Goal: Task Accomplishment & Management: Use online tool/utility

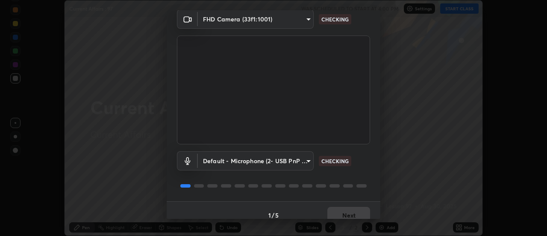
scroll to position [45, 0]
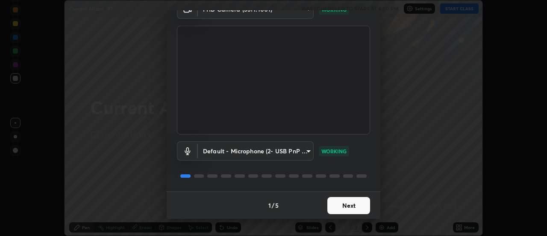
click at [360, 205] on button "Next" at bounding box center [349, 205] width 43 height 17
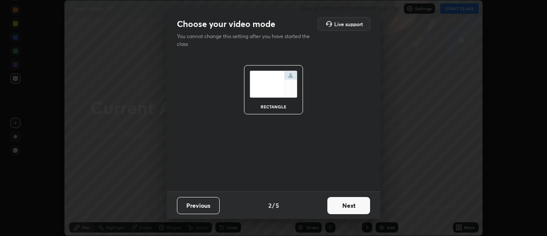
click at [358, 207] on button "Next" at bounding box center [349, 205] width 43 height 17
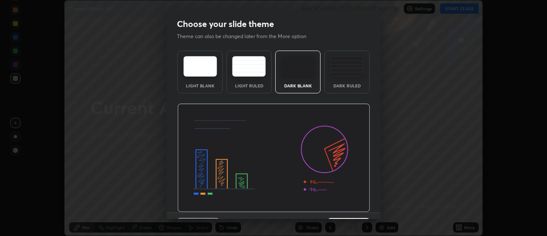
click at [358, 207] on img at bounding box center [273, 157] width 193 height 109
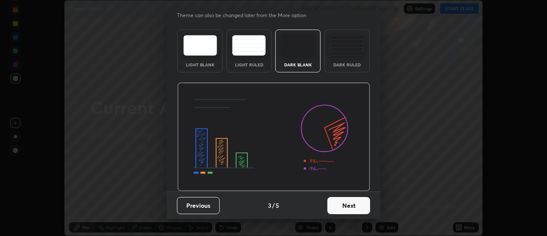
click at [356, 204] on button "Next" at bounding box center [349, 205] width 43 height 17
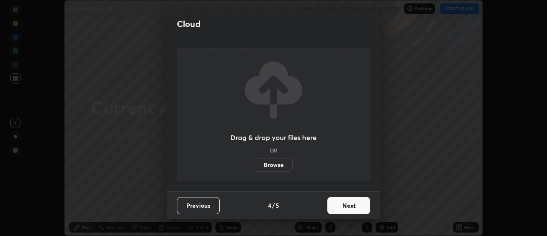
scroll to position [0, 0]
click at [356, 206] on button "Next" at bounding box center [349, 205] width 43 height 17
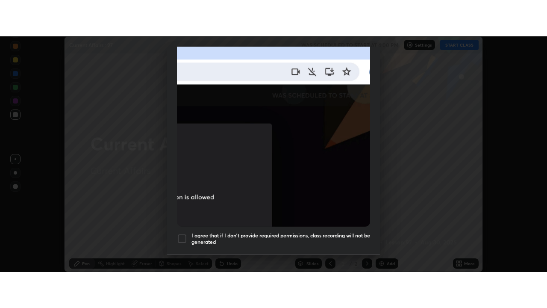
scroll to position [219, 0]
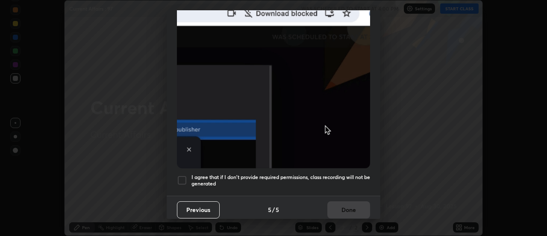
click at [185, 177] on div at bounding box center [182, 180] width 10 height 10
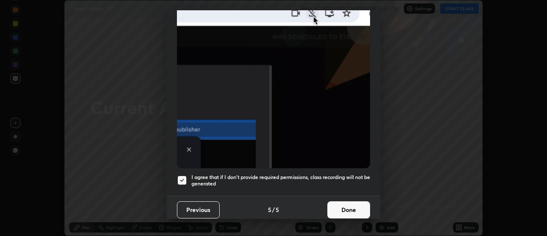
click at [351, 205] on button "Done" at bounding box center [349, 209] width 43 height 17
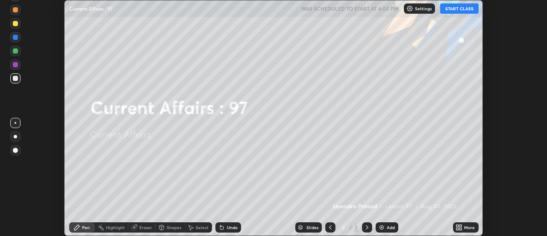
click at [463, 227] on icon at bounding box center [459, 227] width 7 height 7
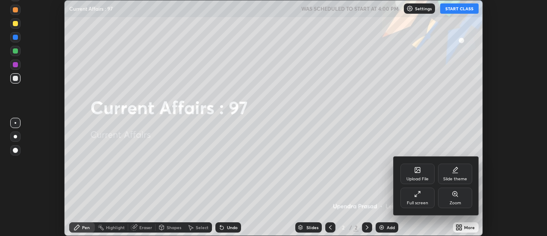
click at [420, 172] on icon at bounding box center [417, 169] width 7 height 7
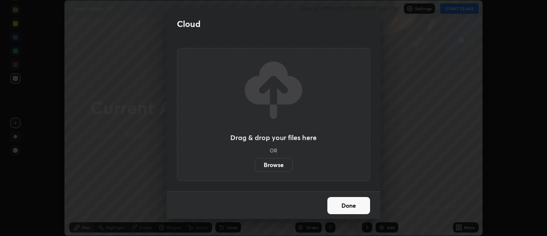
click at [285, 166] on label "Browse" at bounding box center [274, 165] width 38 height 14
click at [255, 166] on input "Browse" at bounding box center [255, 165] width 0 height 14
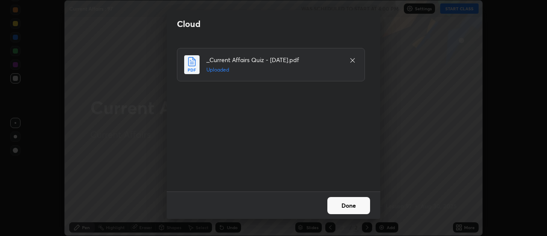
click at [352, 205] on button "Done" at bounding box center [349, 205] width 43 height 17
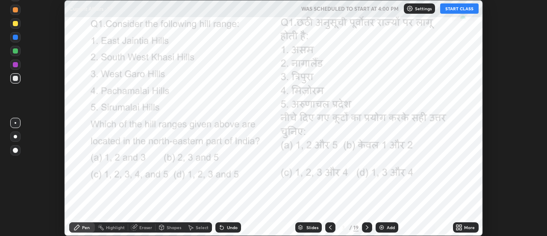
click at [461, 226] on icon at bounding box center [461, 226] width 2 height 2
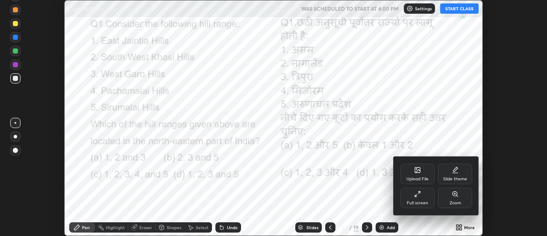
click at [425, 201] on div "Full screen" at bounding box center [417, 203] width 21 height 4
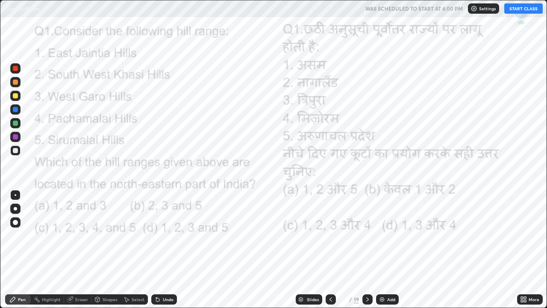
scroll to position [308, 547]
click at [526, 10] on button "START CLASS" at bounding box center [524, 8] width 38 height 10
click at [17, 69] on div at bounding box center [15, 68] width 5 height 5
click at [15, 207] on div at bounding box center [15, 208] width 3 height 3
click at [532, 12] on button "End Class" at bounding box center [525, 8] width 35 height 10
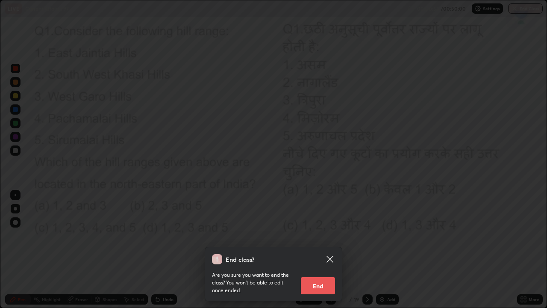
click at [321, 235] on button "End" at bounding box center [318, 285] width 34 height 17
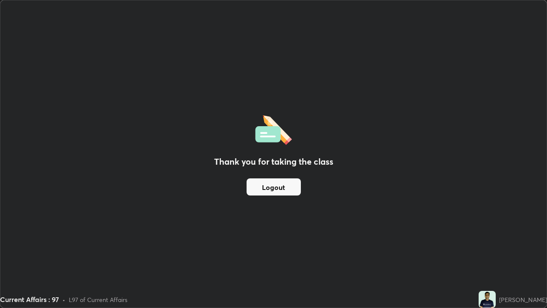
click at [112, 235] on div "Thank you for taking the class Logout" at bounding box center [273, 153] width 547 height 307
click at [464, 235] on div "Thank you for taking the class Logout" at bounding box center [273, 153] width 547 height 307
click at [505, 235] on div "Thank you for taking the class Logout" at bounding box center [273, 153] width 547 height 307
click at [487, 145] on div "Thank you for taking the class Logout" at bounding box center [273, 153] width 547 height 307
click at [490, 148] on div "Thank you for taking the class Logout" at bounding box center [273, 153] width 547 height 307
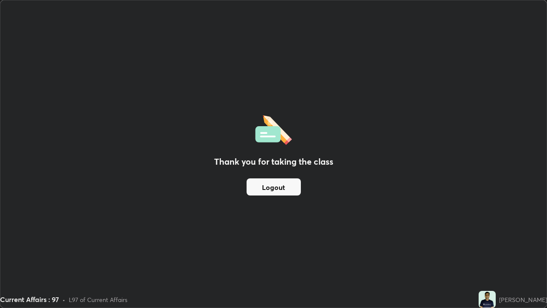
click at [491, 149] on div "Thank you for taking the class Logout" at bounding box center [273, 153] width 547 height 307
click at [290, 190] on button "Logout" at bounding box center [274, 186] width 54 height 17
click at [470, 235] on div "Current Affairs : 97 • L97 of Current Affairs" at bounding box center [238, 299] width 476 height 17
